Goal: Task Accomplishment & Management: Complete application form

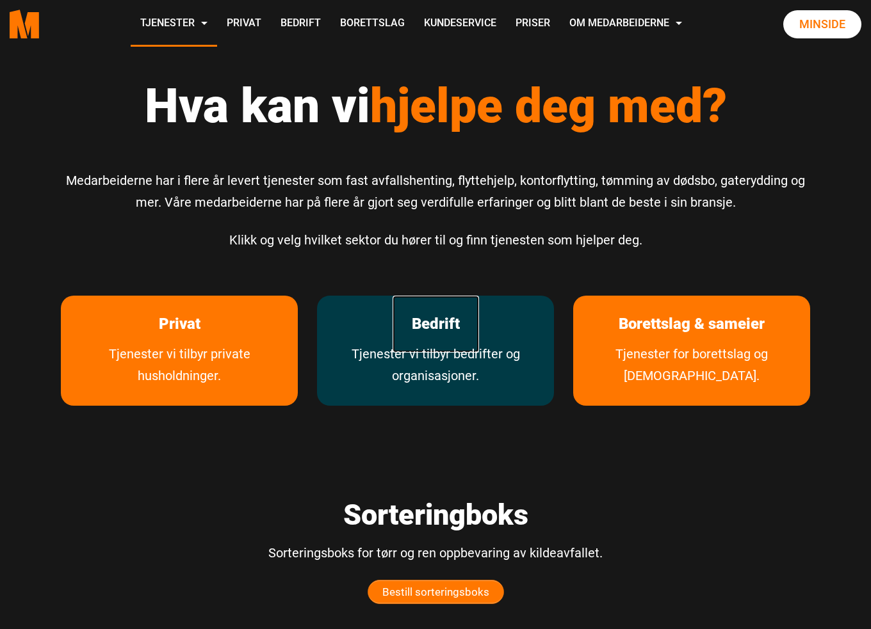
click at [454, 313] on link "Bedrift" at bounding box center [435, 324] width 86 height 57
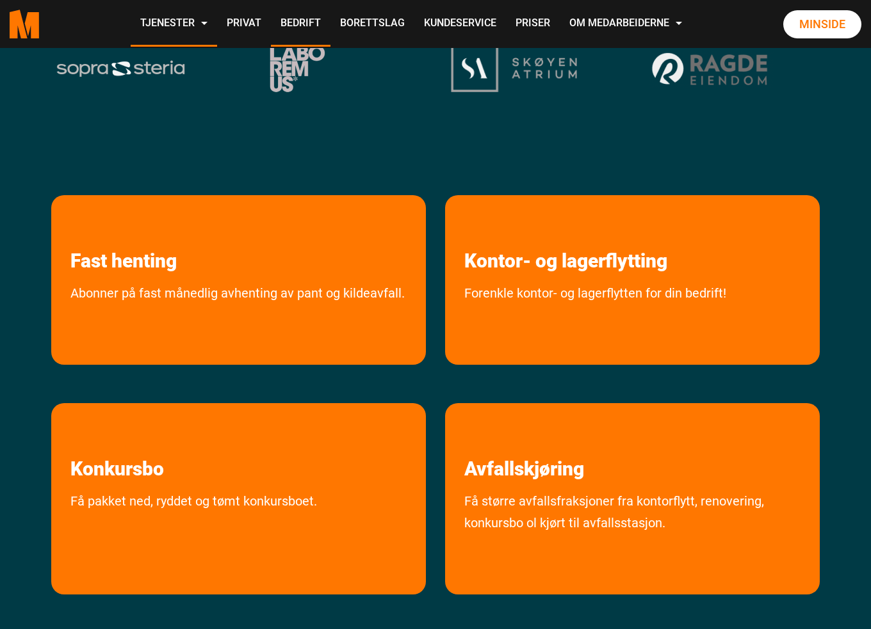
scroll to position [426, 0]
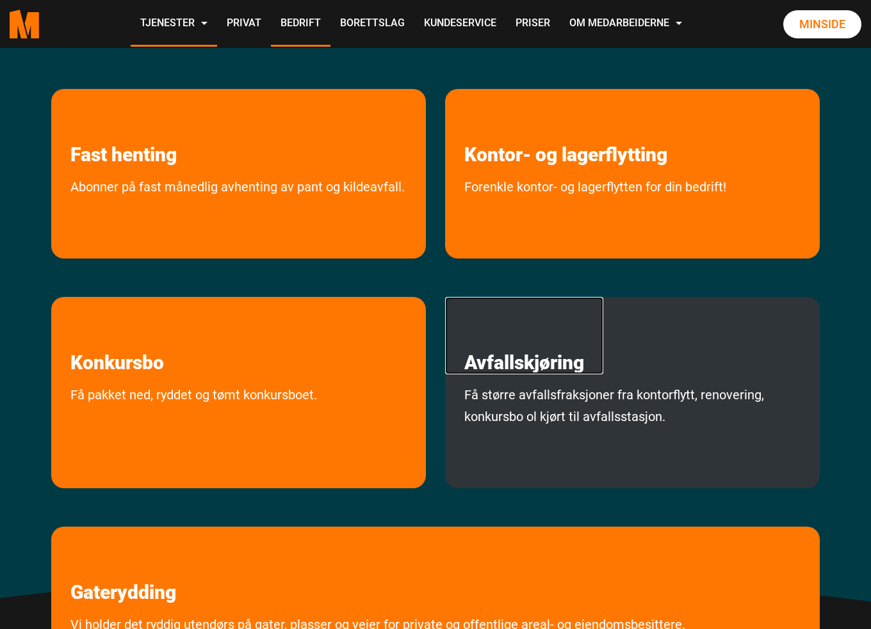
click at [542, 369] on link "Avfallskjøring" at bounding box center [524, 335] width 158 height 77
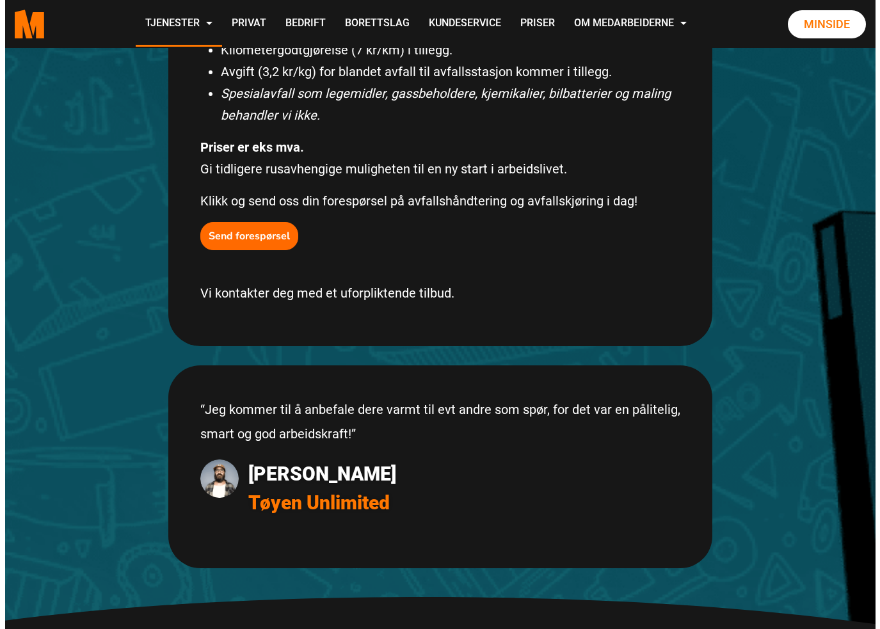
scroll to position [712, 0]
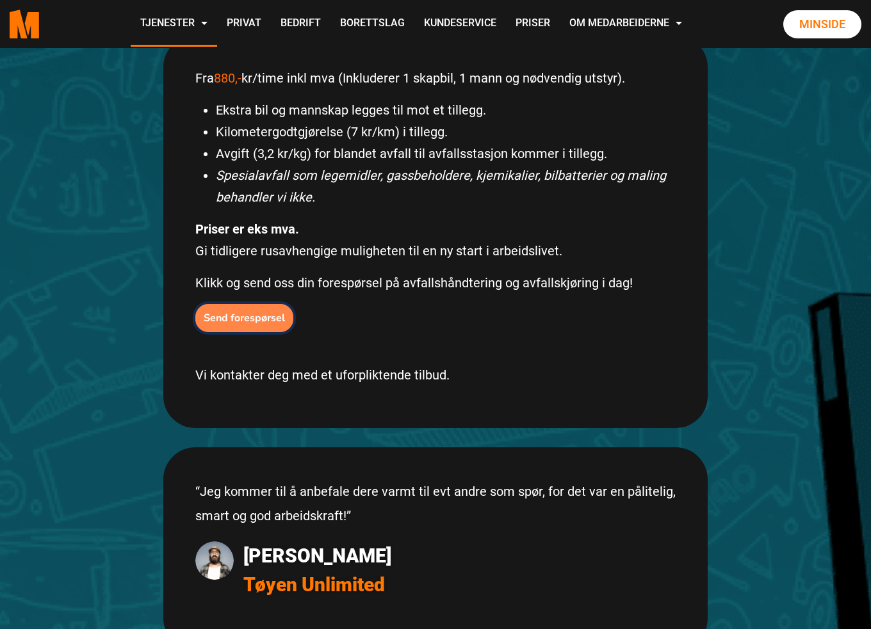
click at [263, 311] on b "Send forespørsel" at bounding box center [244, 318] width 81 height 14
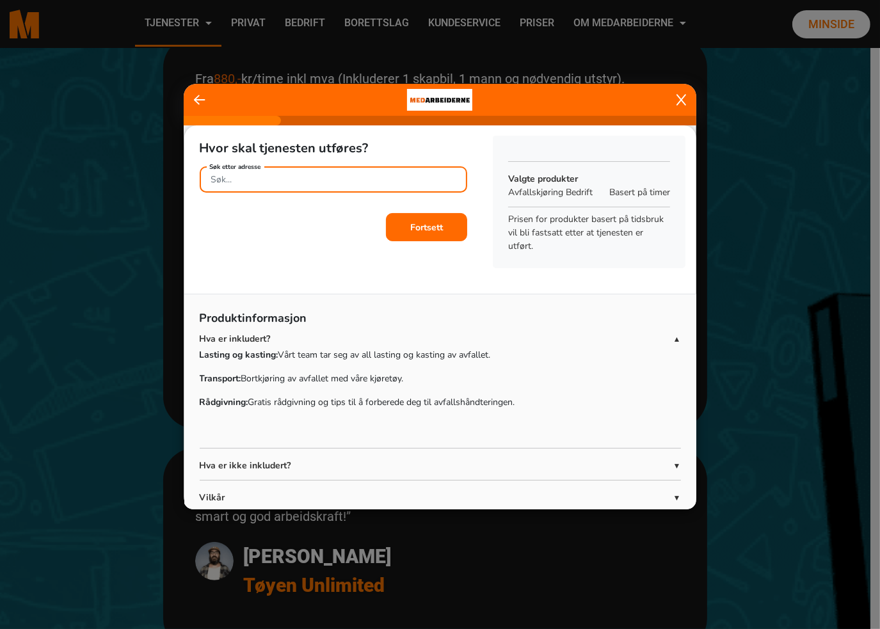
click at [261, 184] on input "Søk etter adresse" at bounding box center [334, 179] width 268 height 26
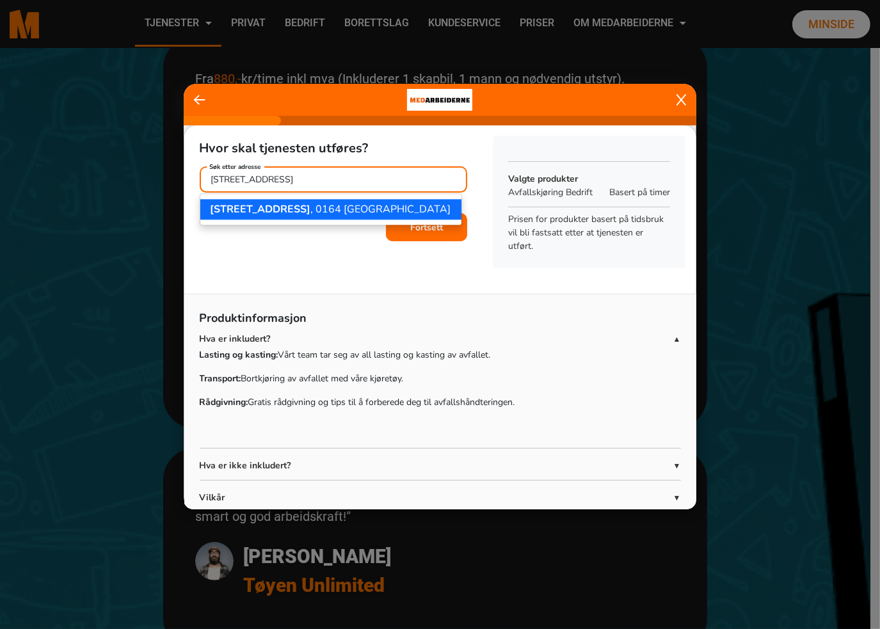
click at [286, 209] on span "Universitetsgata 18" at bounding box center [261, 209] width 100 height 14
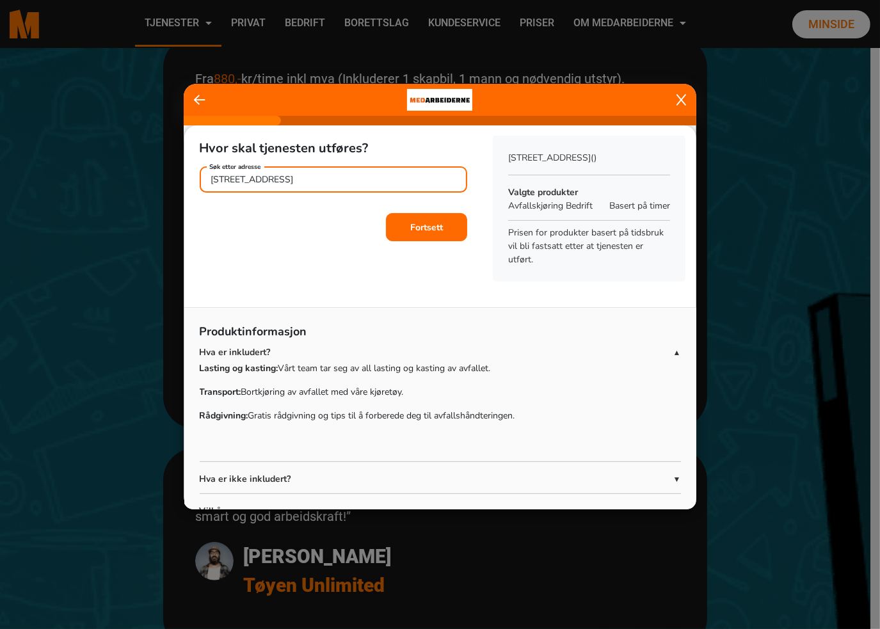
type input "Universitetsgata 18, 0164 Oslo"
click at [277, 266] on div "Hvor skal tjenesten utføres? Universitetsgata 18, 0164 Oslo Søk etter adresse F…" at bounding box center [333, 208] width 299 height 166
click at [432, 223] on b "Fortsett" at bounding box center [426, 227] width 33 height 12
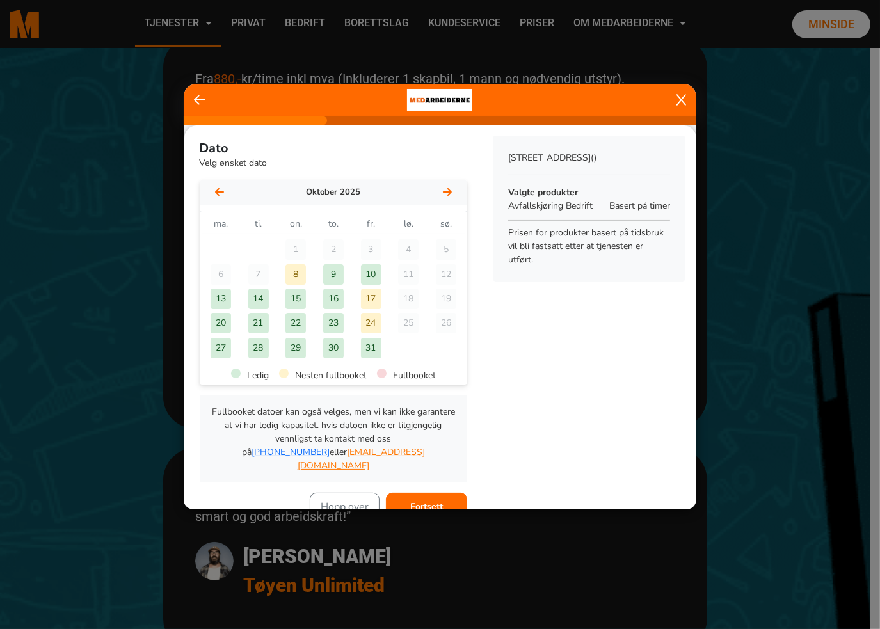
click at [555, 297] on div "Dato Velg ønsket dato oktober 2025 oktober 2025 ma. ti. on. to. fr. lø. sø. 1 2…" at bounding box center [440, 323] width 512 height 396
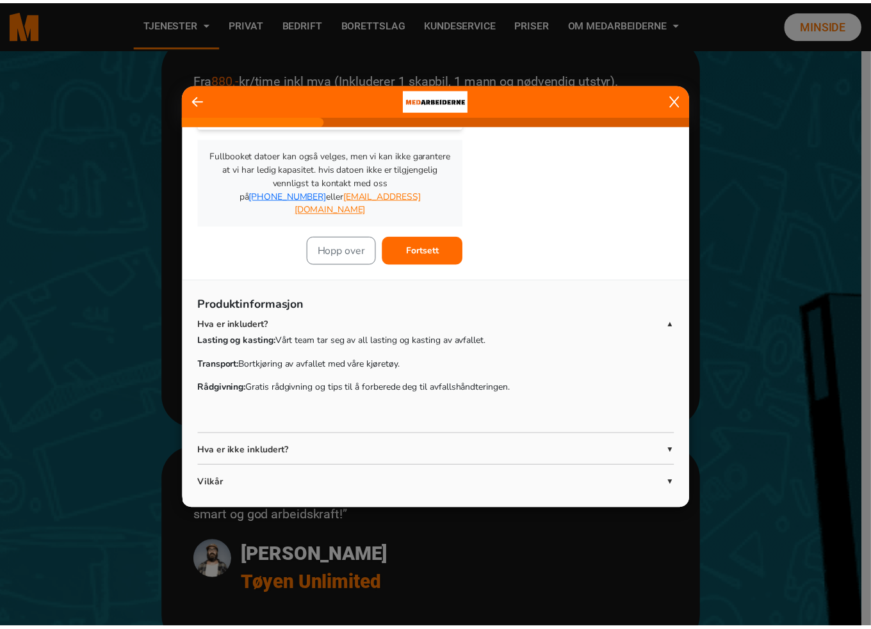
scroll to position [0, 0]
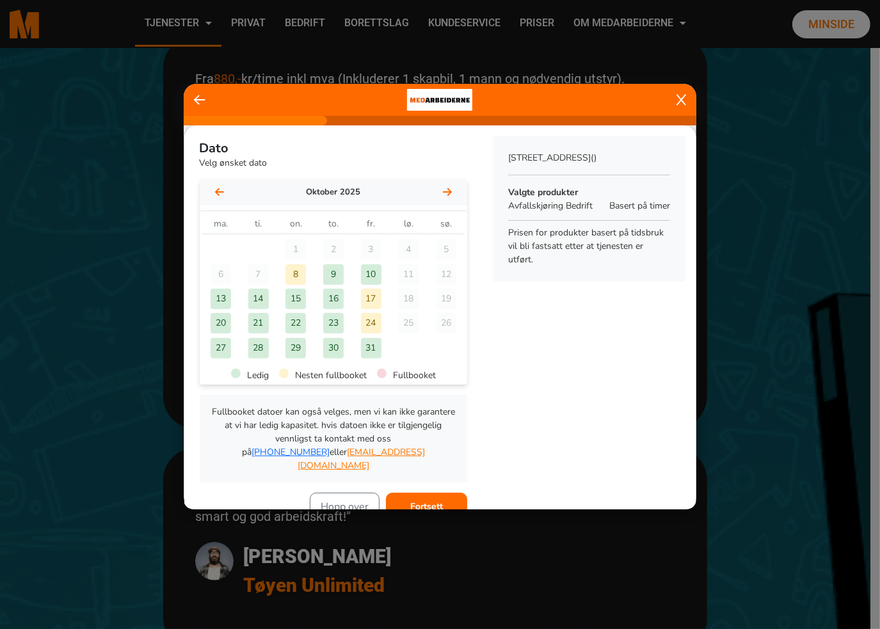
click at [569, 334] on div "Dato Velg ønsket dato oktober 2025 oktober 2025 ma. ti. on. to. fr. lø. sø. 1 2…" at bounding box center [440, 323] width 512 height 396
click at [568, 334] on div "Dato Velg ønsket dato oktober 2025 oktober 2025 ma. ti. on. to. fr. lø. sø. 1 2…" at bounding box center [440, 323] width 512 height 396
click at [553, 349] on div "Dato Velg ønsket dato oktober 2025 oktober 2025 ma. ti. on. to. fr. lø. sø. 1 2…" at bounding box center [440, 323] width 512 height 396
click at [680, 96] on icon at bounding box center [682, 99] width 10 height 13
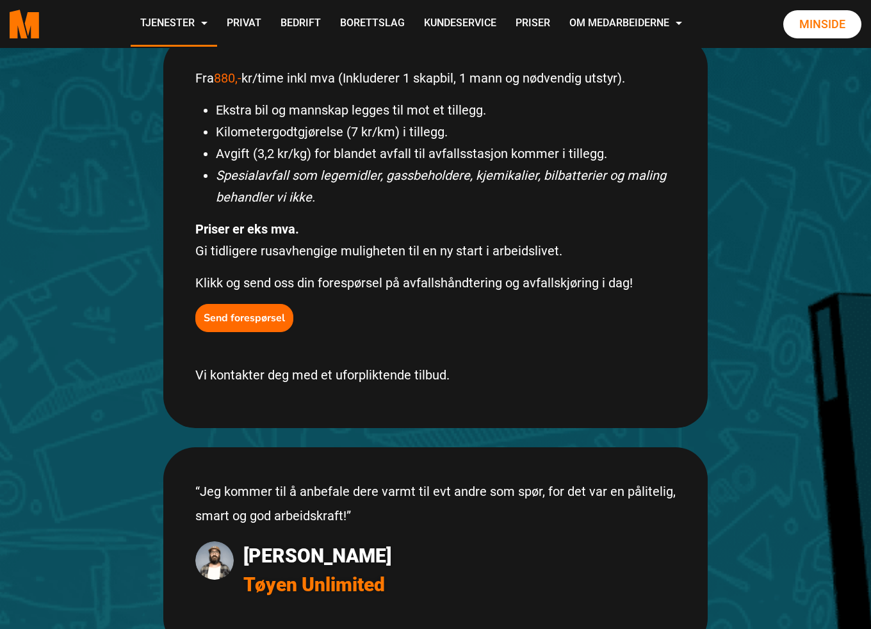
click at [588, 304] on div "Send forespørsel" at bounding box center [435, 318] width 480 height 28
